Goal: Task Accomplishment & Management: Use online tool/utility

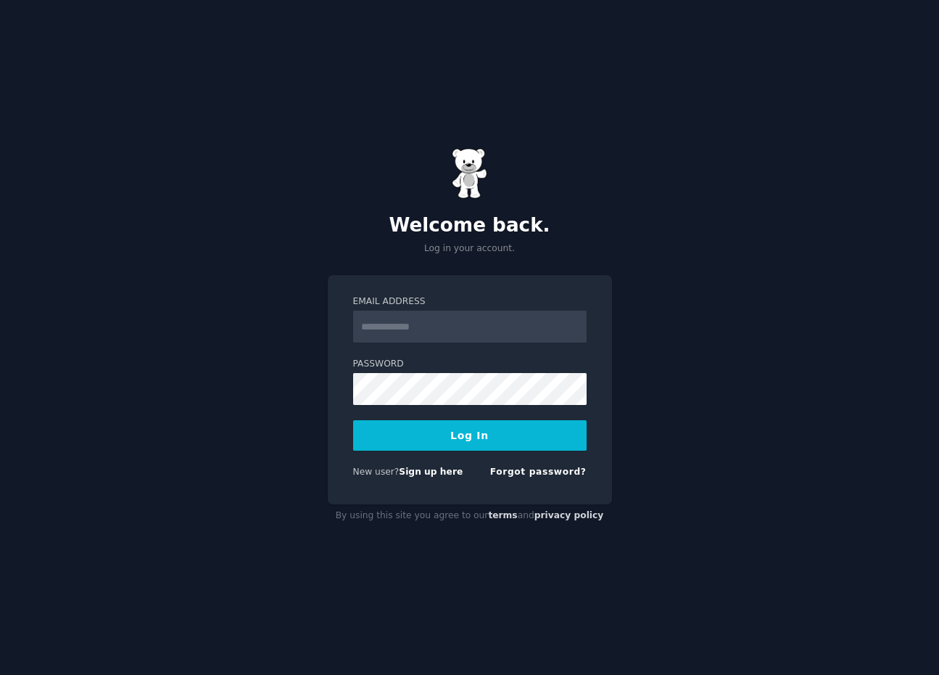
type input "**********"
click at [445, 340] on input "**********" at bounding box center [470, 326] width 234 height 32
click at [414, 448] on button "Log In" at bounding box center [470, 435] width 234 height 30
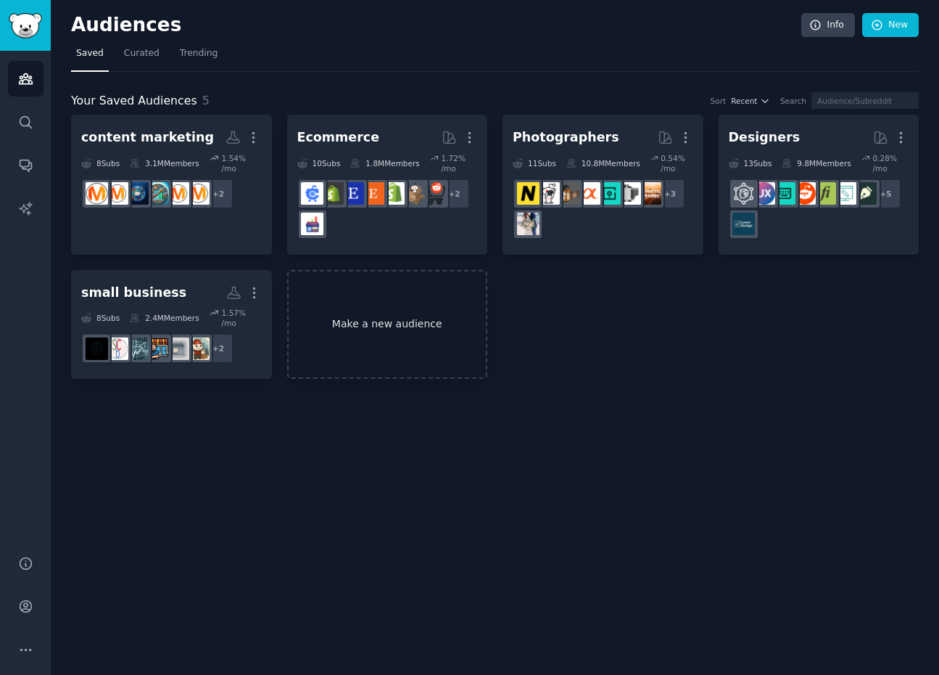
click at [406, 338] on link "Make a new audience" at bounding box center [387, 325] width 201 height 110
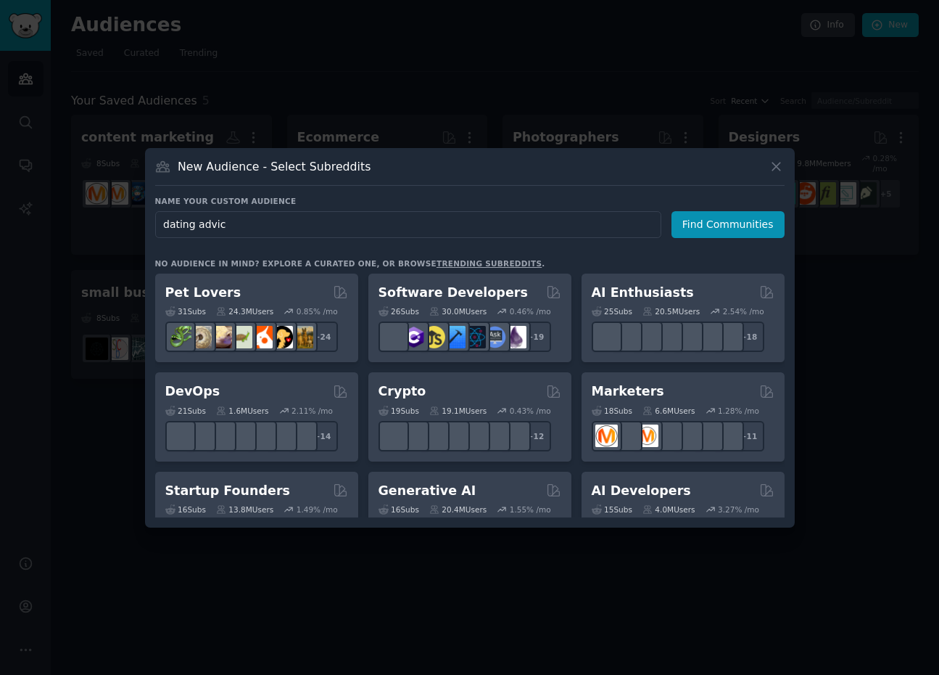
type input "dating advice"
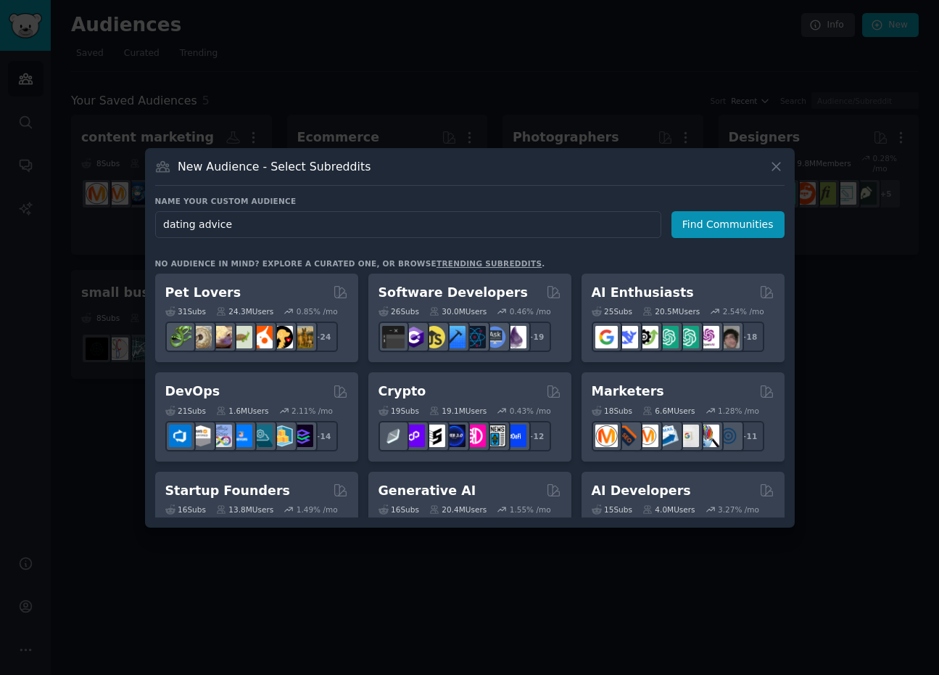
click button "Find Communities" at bounding box center [728, 224] width 113 height 27
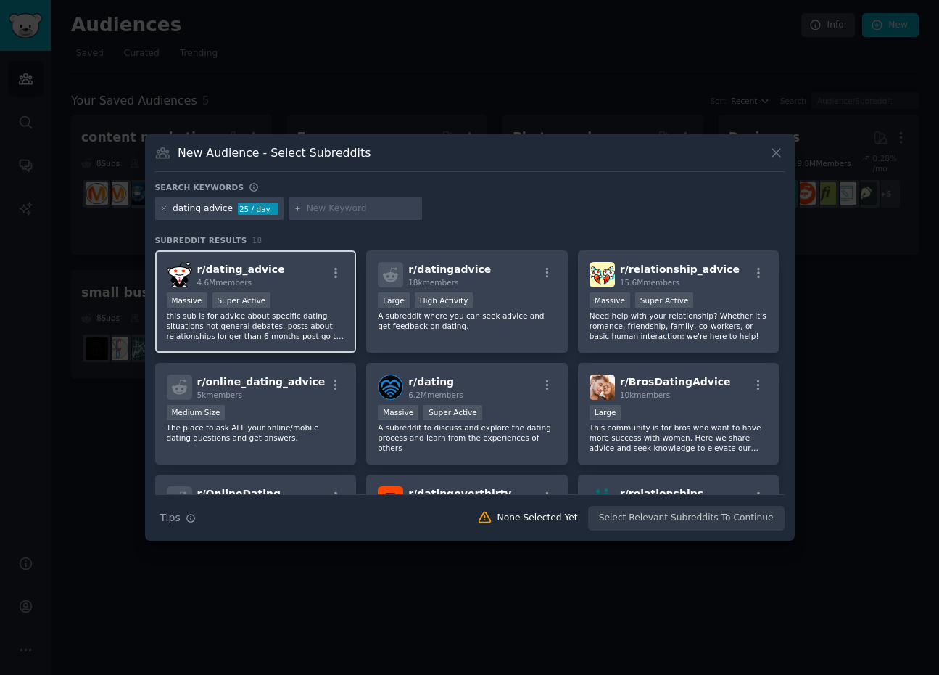
click at [270, 269] on span "r/ dating_advice" at bounding box center [241, 269] width 88 height 12
click at [284, 264] on div "r/ dating_advice 4.6M members" at bounding box center [256, 274] width 178 height 25
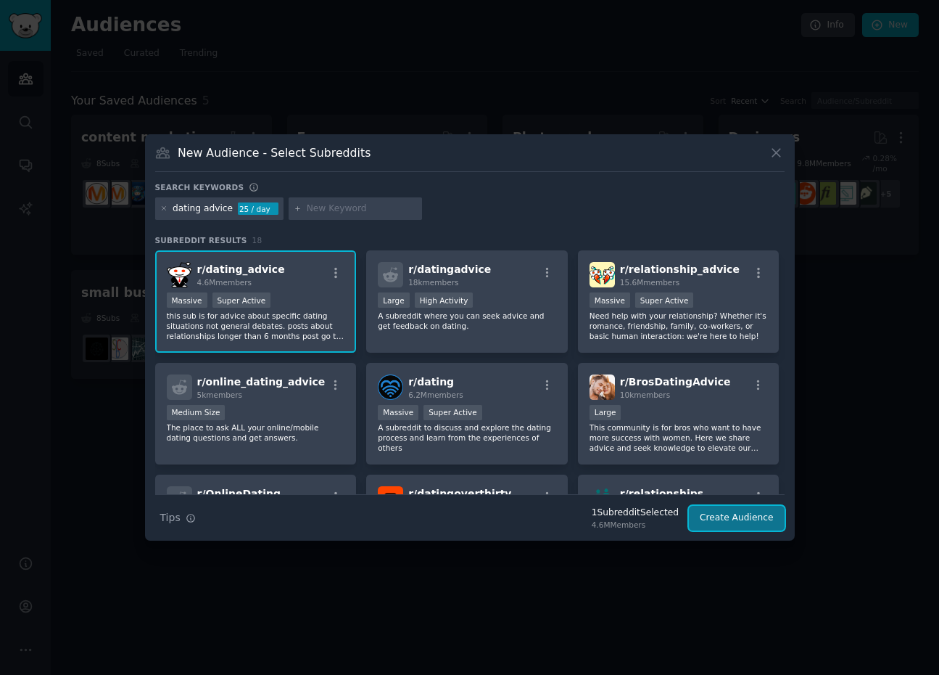
click at [744, 513] on button "Create Audience" at bounding box center [737, 518] width 96 height 25
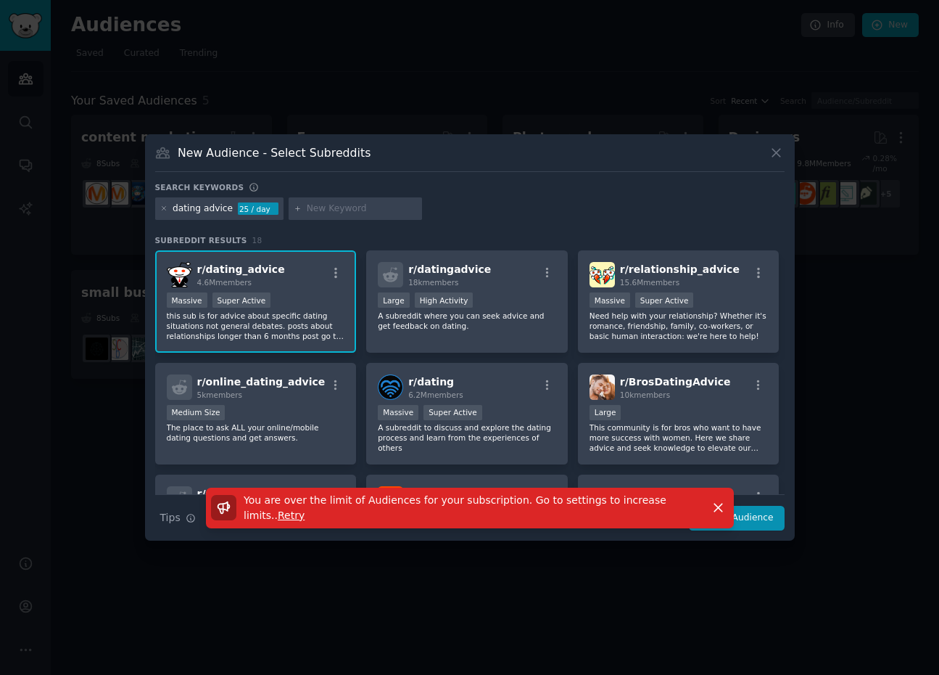
click at [739, 582] on div at bounding box center [469, 337] width 939 height 675
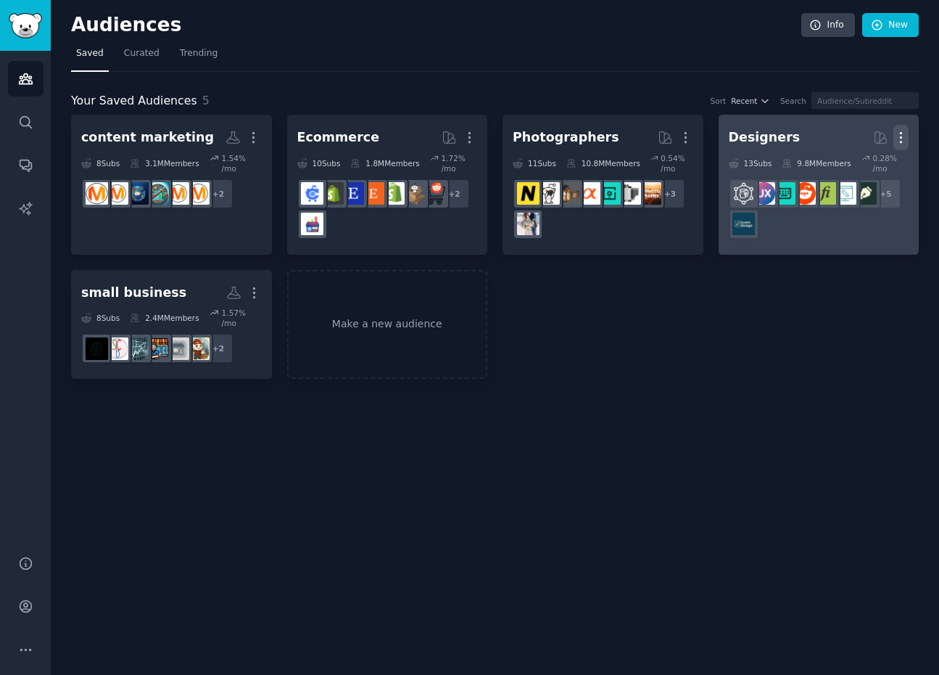
click at [899, 129] on button "More" at bounding box center [901, 137] width 15 height 25
click at [860, 166] on p "Delete" at bounding box center [861, 167] width 33 height 15
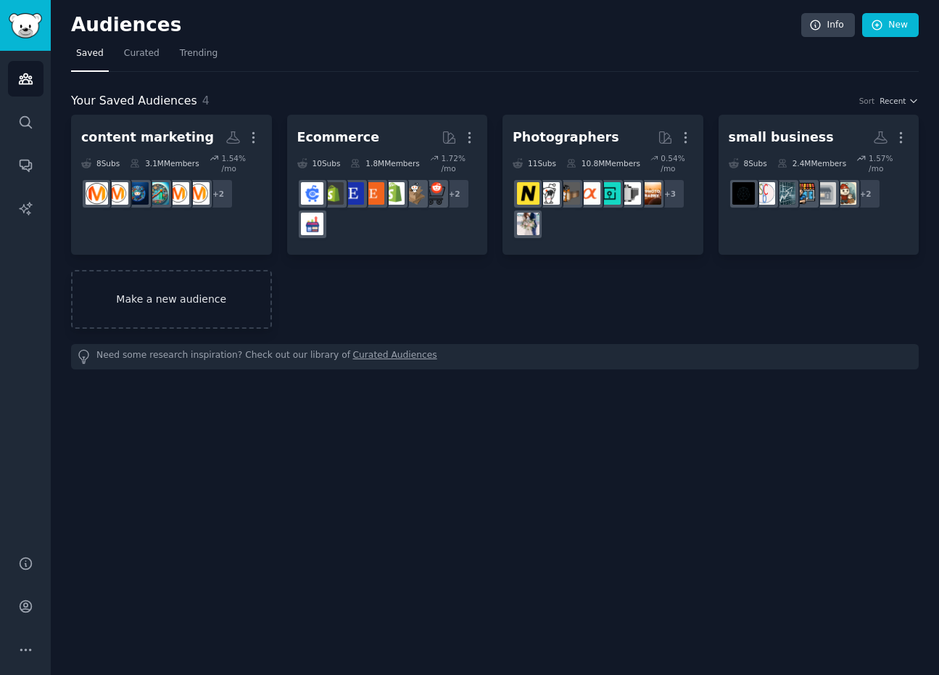
click at [165, 316] on link "Make a new audience" at bounding box center [171, 299] width 201 height 59
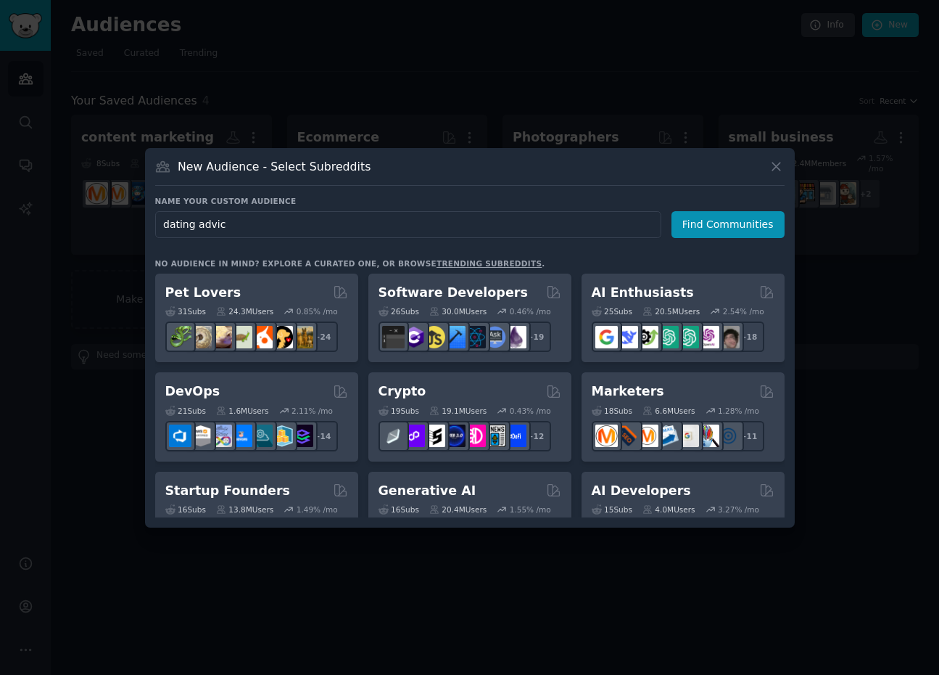
type input "dating advice"
click button "Find Communities" at bounding box center [728, 224] width 113 height 27
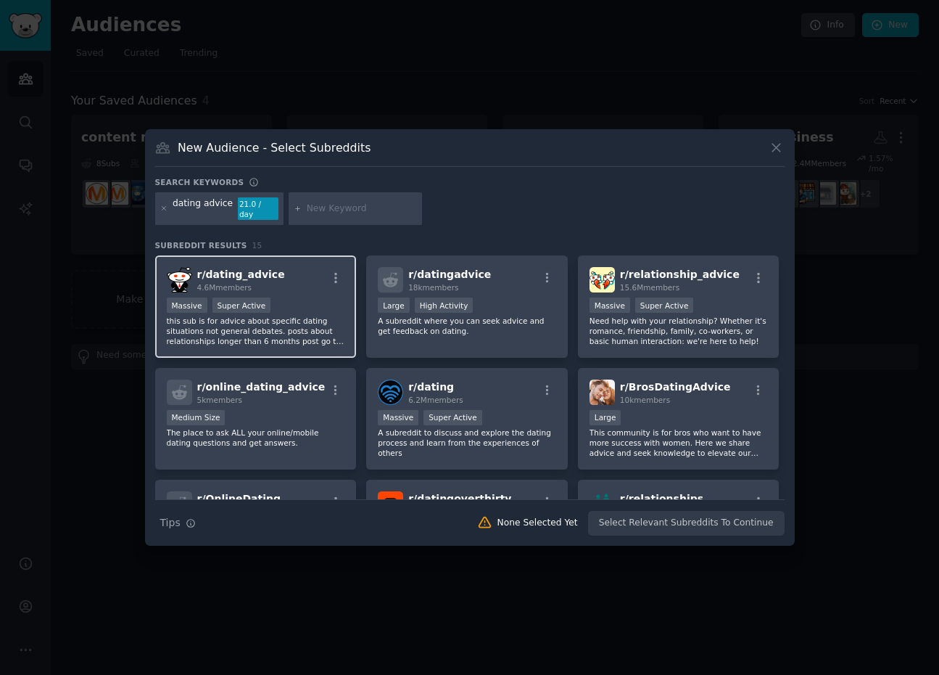
click at [296, 337] on p "this sub is for advice about specific dating situations not general debates. po…" at bounding box center [256, 331] width 178 height 30
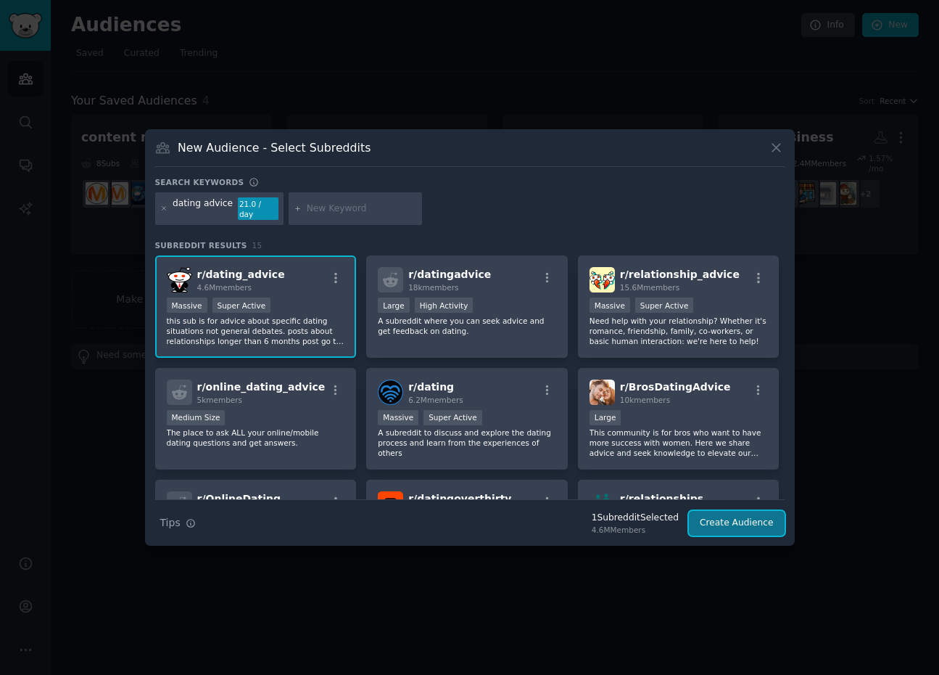
click at [717, 511] on button "Create Audience" at bounding box center [737, 523] width 96 height 25
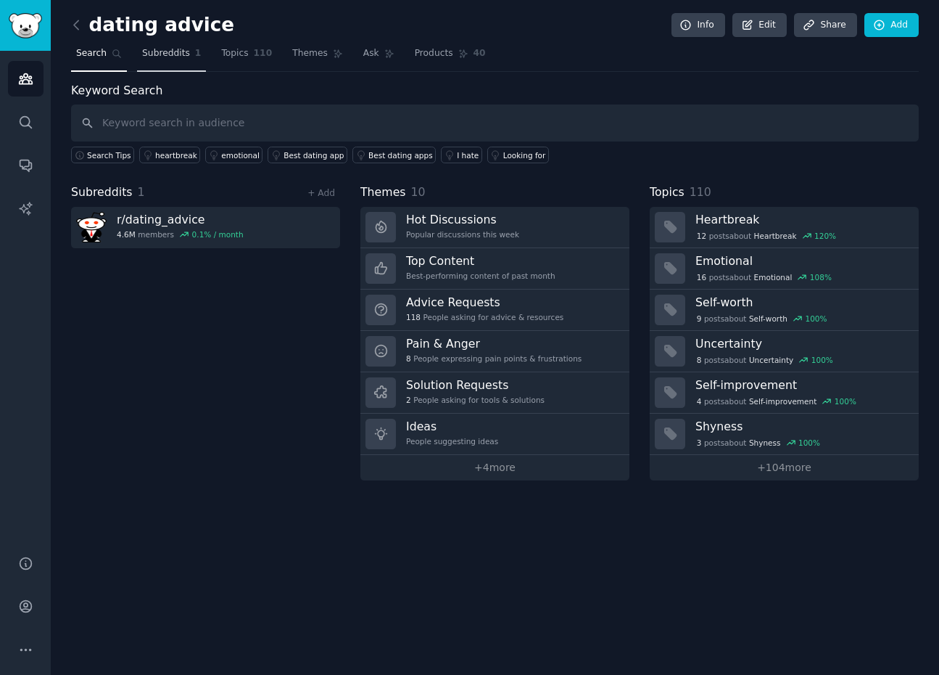
click at [177, 56] on span "Subreddits" at bounding box center [166, 53] width 48 height 13
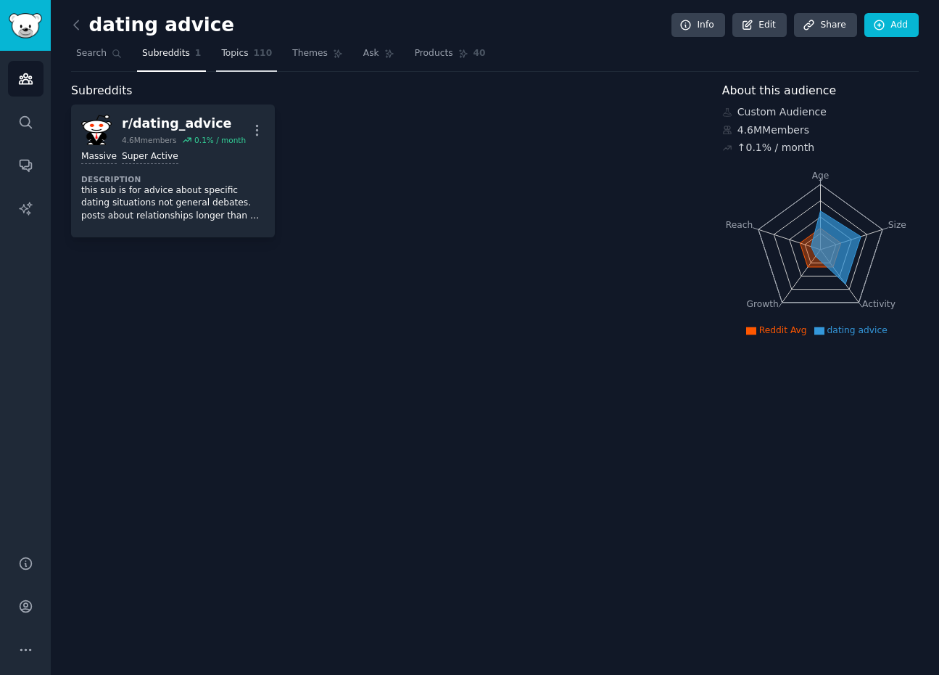
click at [239, 63] on link "Topics 110" at bounding box center [246, 57] width 61 height 30
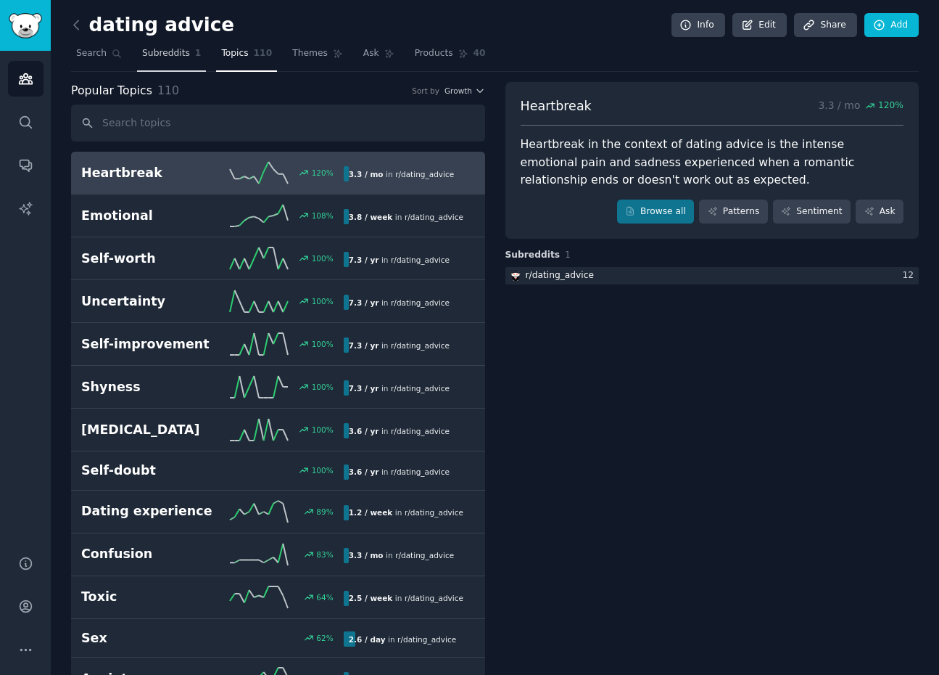
click at [176, 57] on span "Subreddits" at bounding box center [166, 53] width 48 height 13
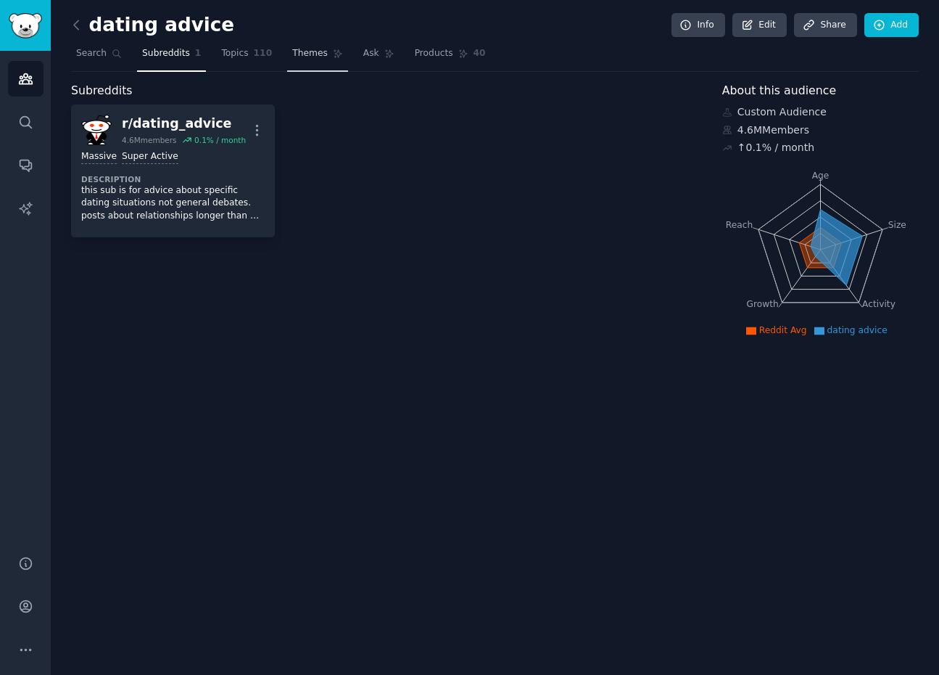
click at [294, 59] on span "Themes" at bounding box center [310, 53] width 36 height 13
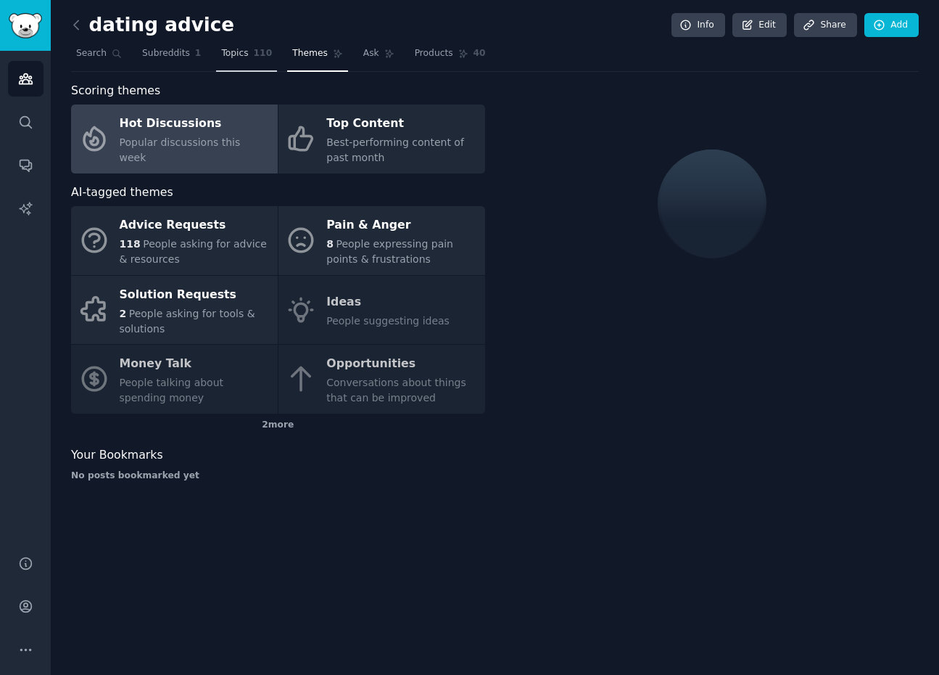
click at [236, 58] on span "Topics" at bounding box center [234, 53] width 27 height 13
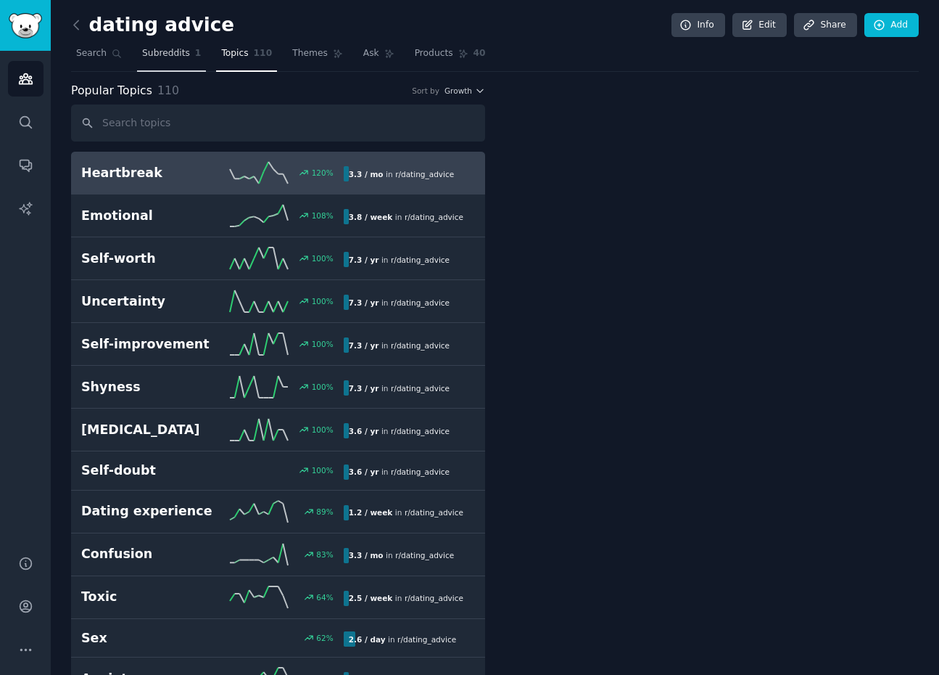
click at [161, 58] on span "Subreddits" at bounding box center [166, 53] width 48 height 13
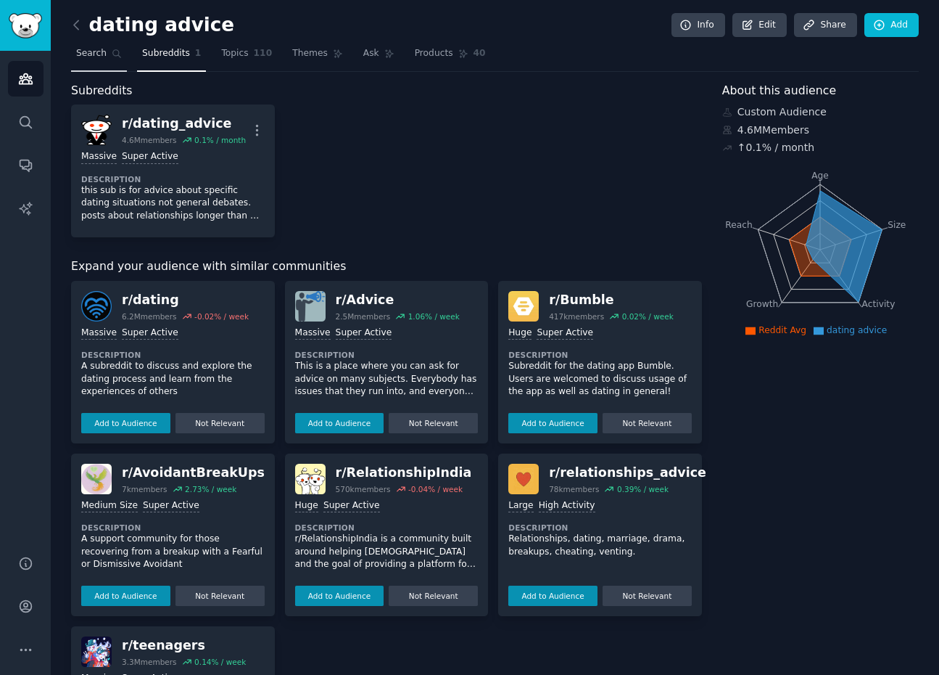
click at [107, 49] on link "Search" at bounding box center [99, 57] width 56 height 30
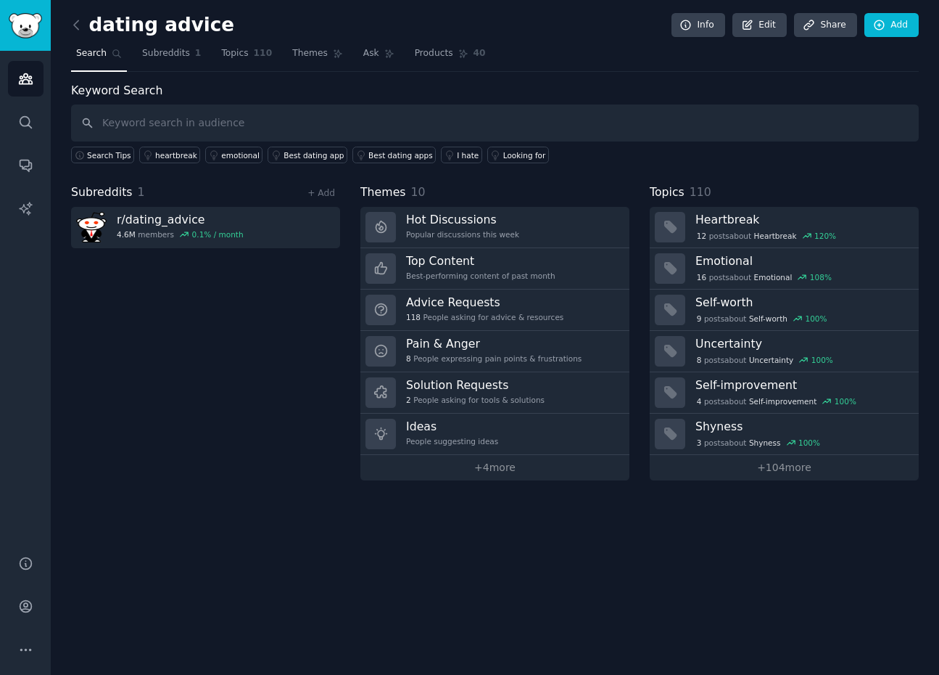
click at [181, 39] on div "dating advice Info Edit Share Add" at bounding box center [495, 28] width 848 height 30
click at [159, 60] on link "Subreddits 1" at bounding box center [171, 57] width 69 height 30
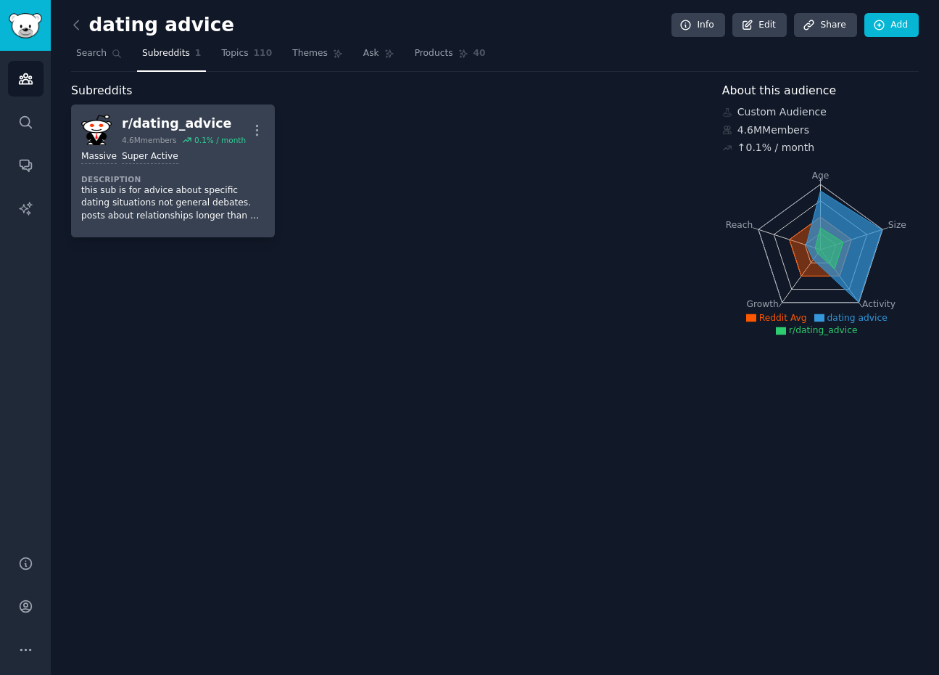
click at [157, 125] on div "r/ dating_advice" at bounding box center [184, 124] width 124 height 18
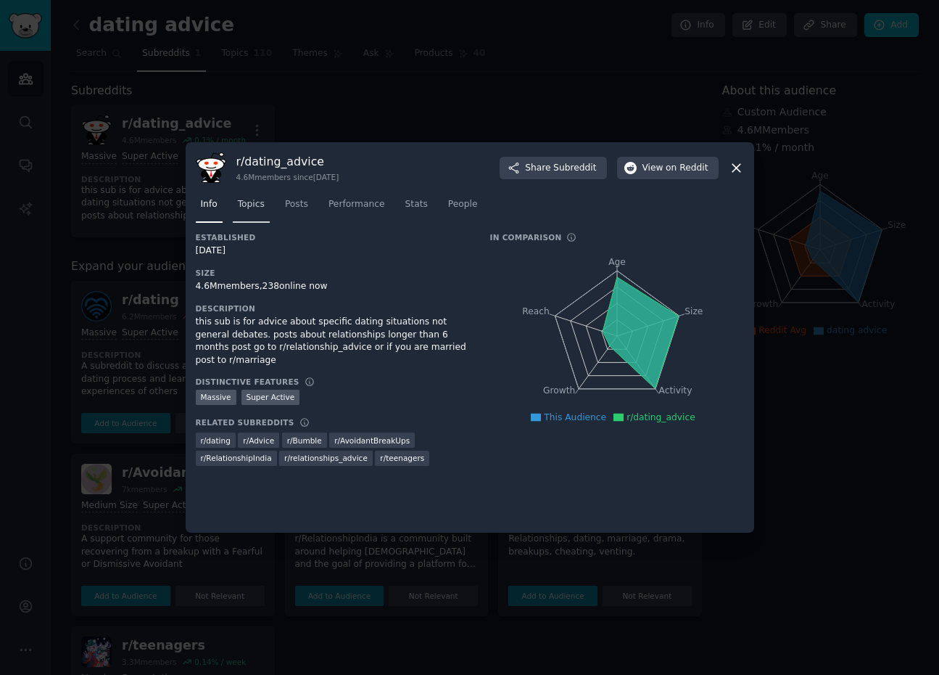
click at [252, 210] on span "Topics" at bounding box center [251, 204] width 27 height 13
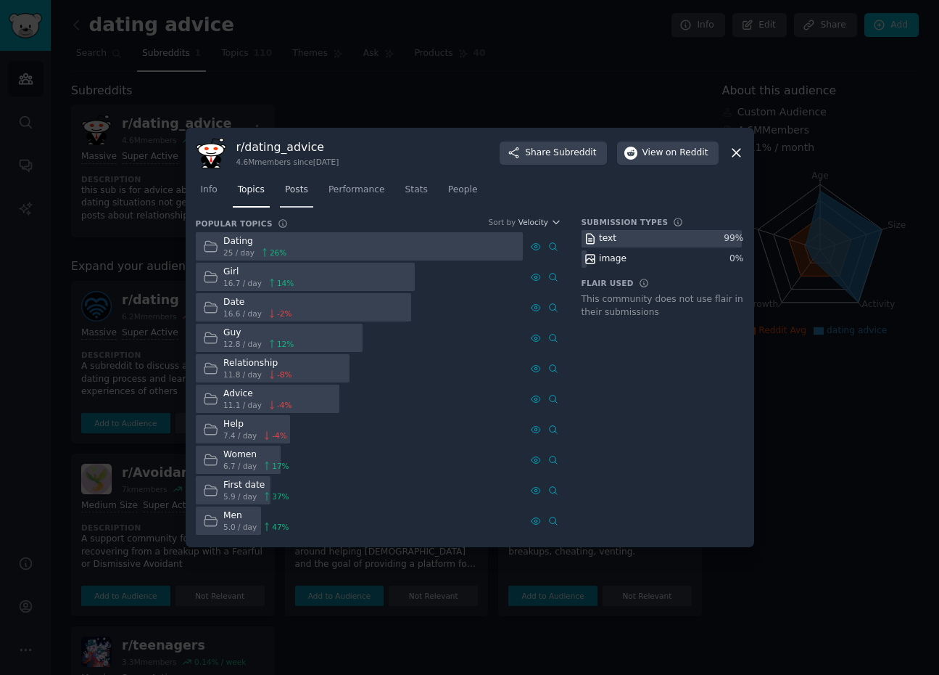
click at [294, 197] on link "Posts" at bounding box center [296, 193] width 33 height 30
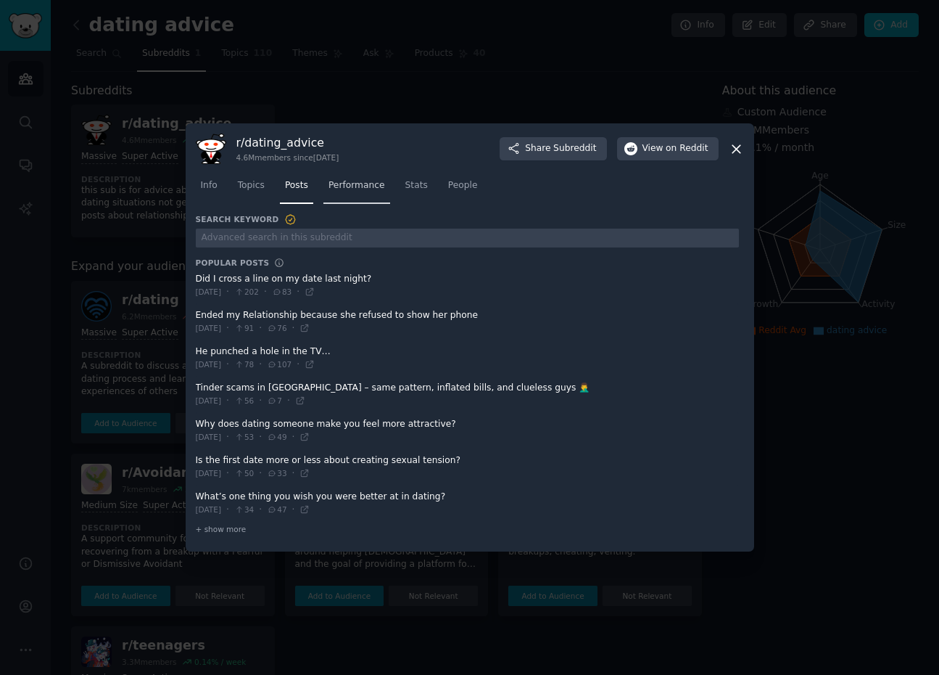
click at [364, 190] on span "Performance" at bounding box center [357, 185] width 57 height 13
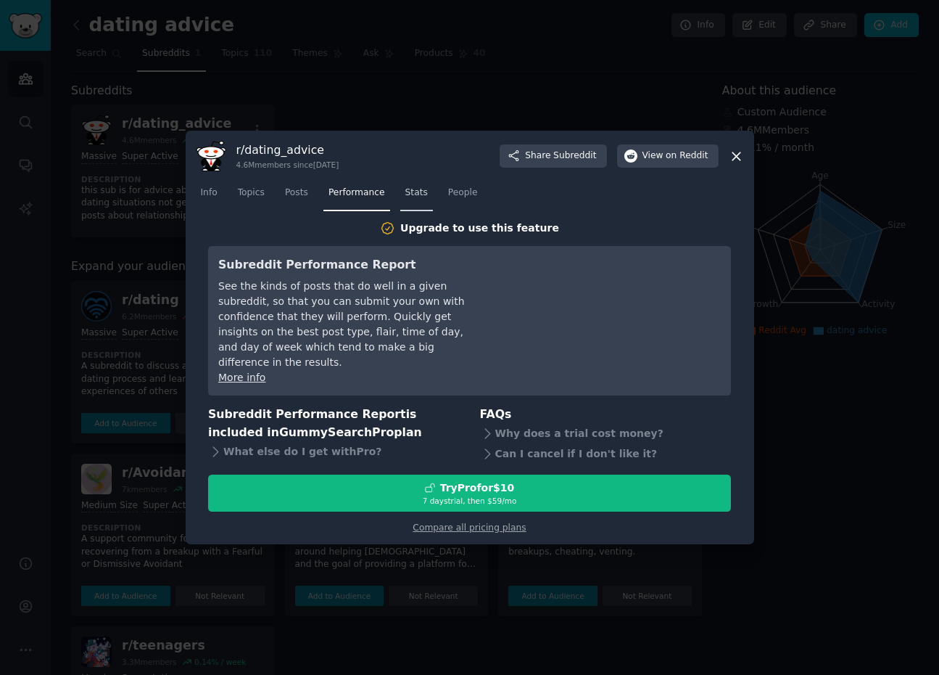
click at [411, 199] on span "Stats" at bounding box center [416, 192] width 22 height 13
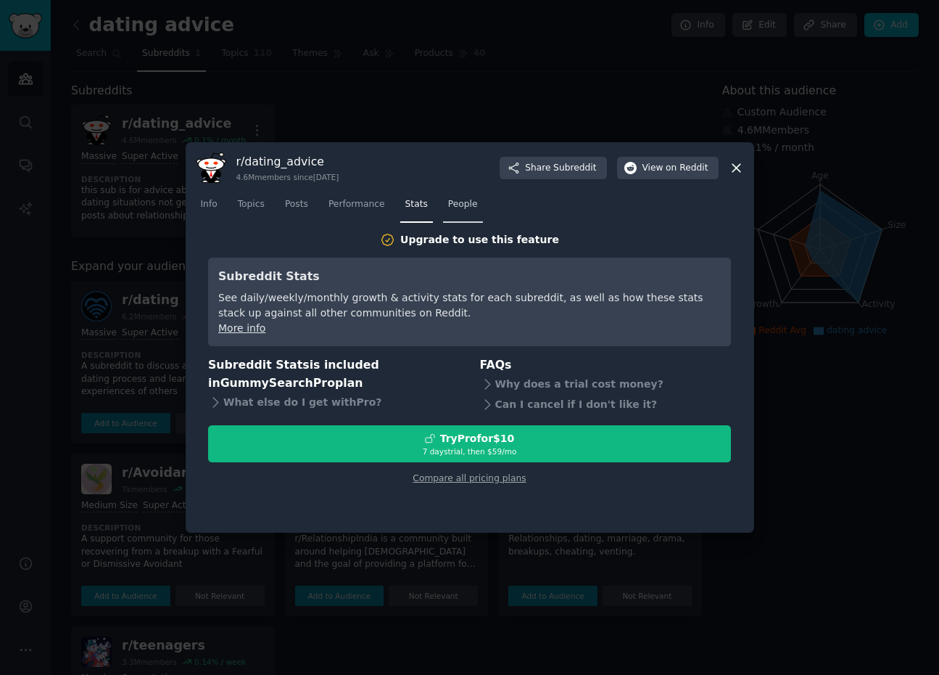
click at [456, 201] on span "People" at bounding box center [463, 204] width 30 height 13
